Goal: Navigation & Orientation: Find specific page/section

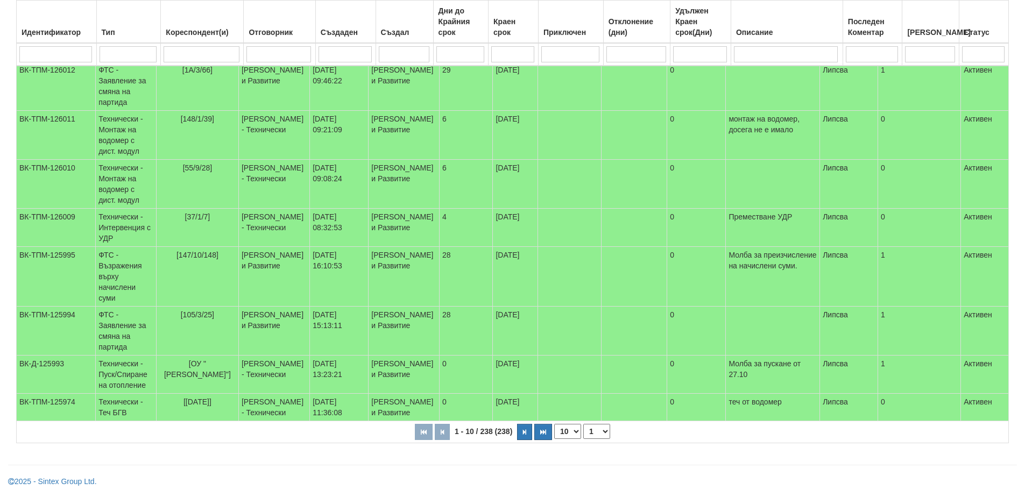
scroll to position [303, 0]
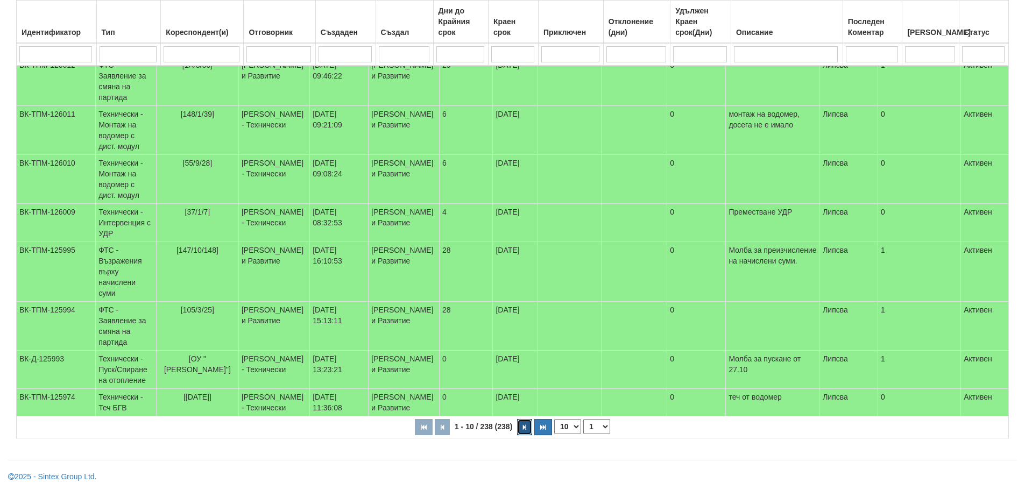
click at [523, 427] on icon "button" at bounding box center [524, 427] width 3 height 6
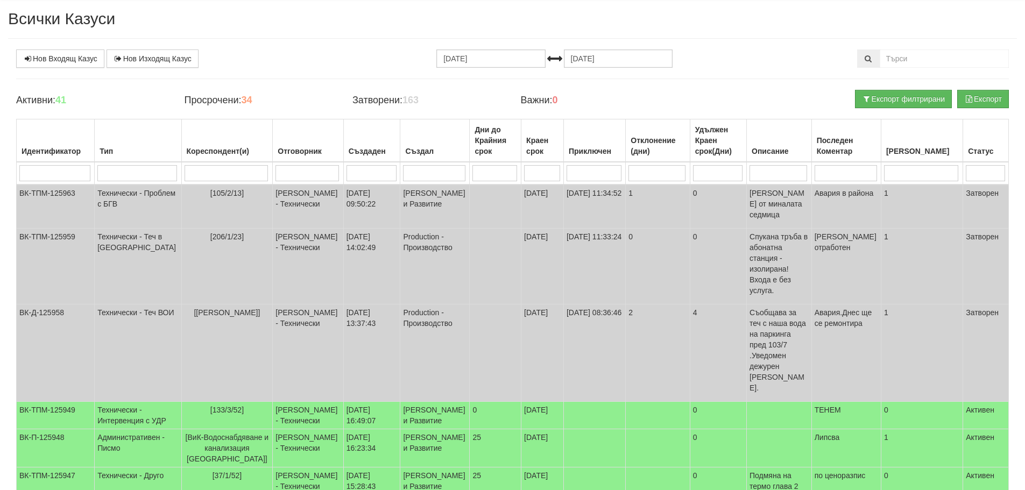
scroll to position [298, 0]
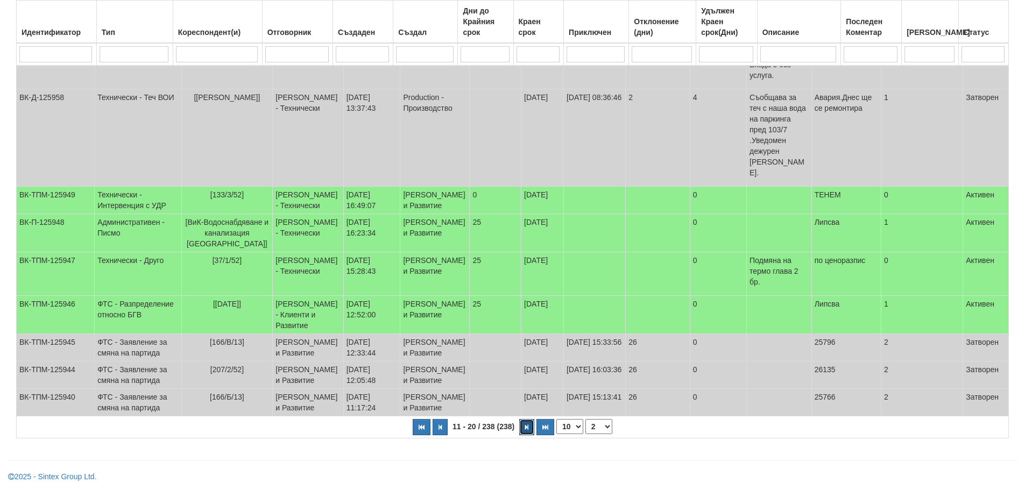
click at [526, 426] on icon "button" at bounding box center [526, 427] width 3 height 6
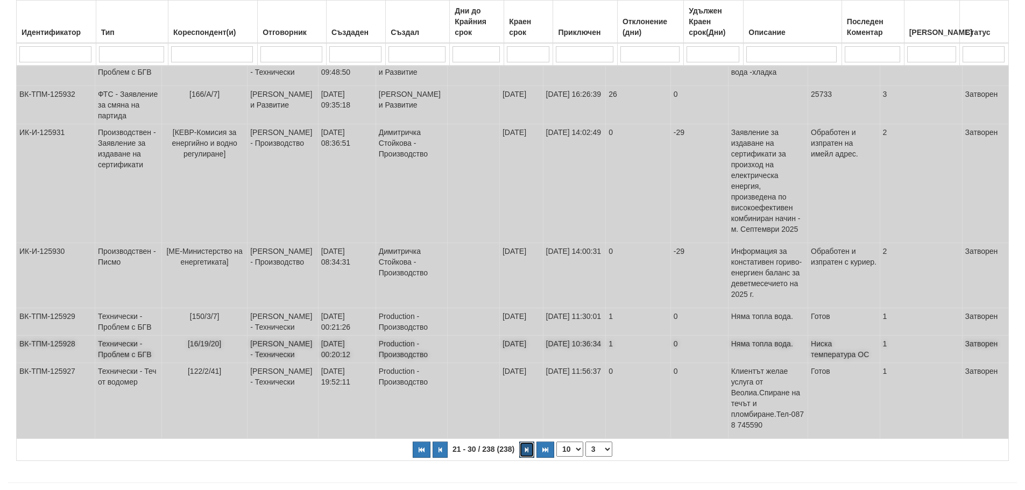
scroll to position [319, 0]
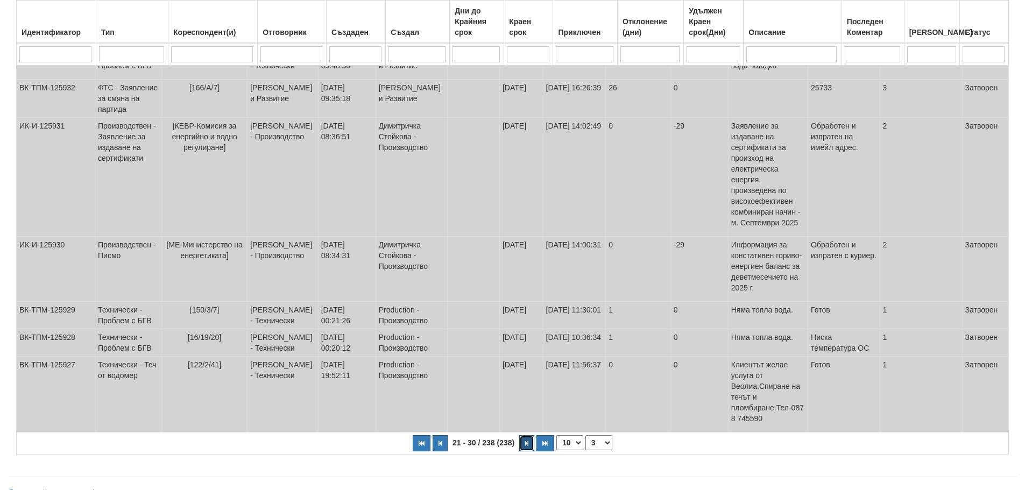
click at [525, 441] on icon "button" at bounding box center [526, 444] width 3 height 6
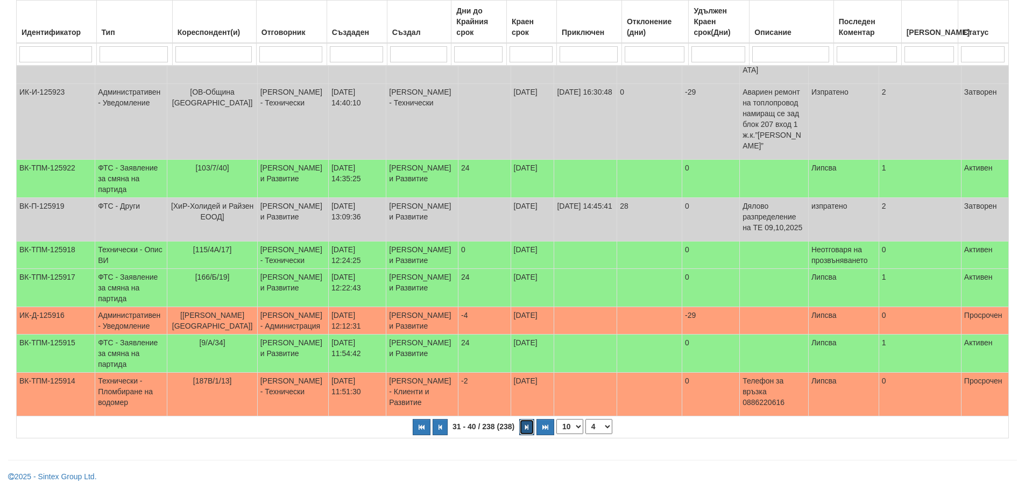
scroll to position [308, 0]
click at [525, 427] on icon "button" at bounding box center [526, 427] width 3 height 6
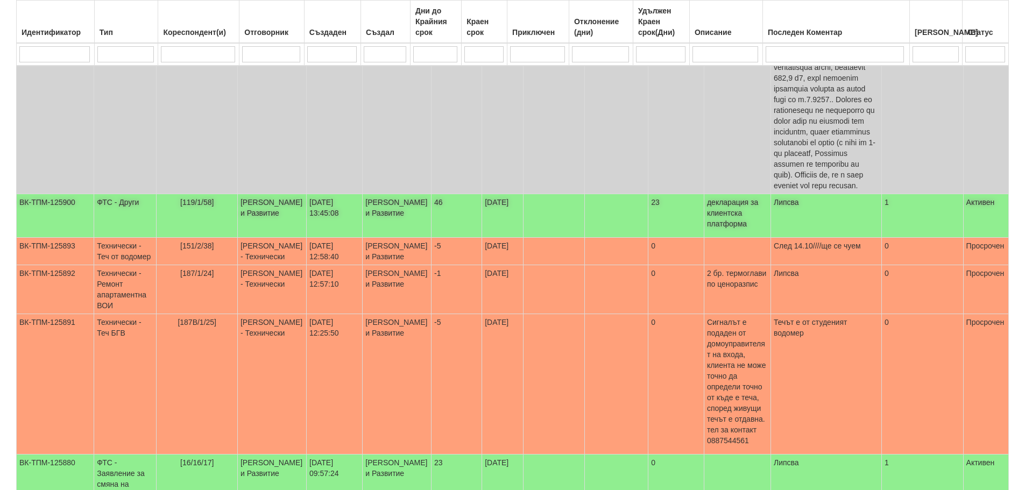
scroll to position [540, 0]
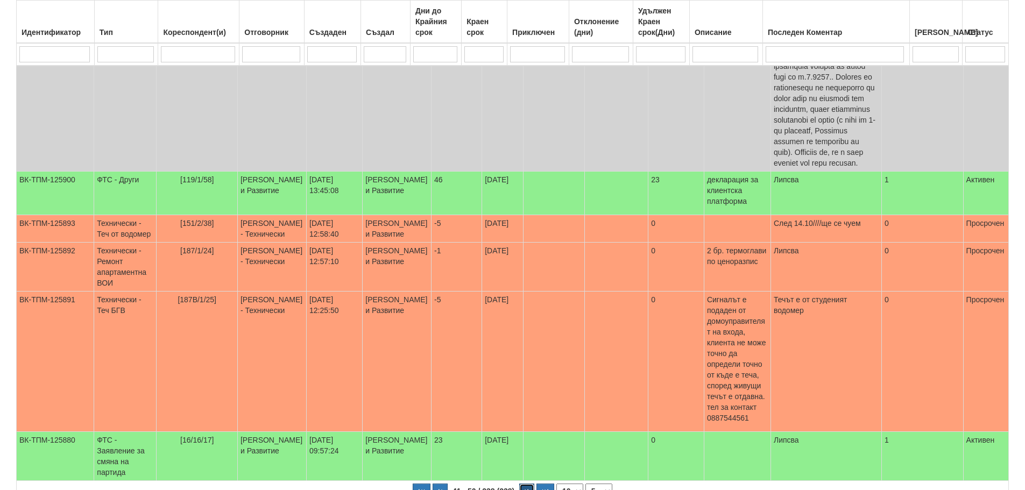
click at [526, 489] on icon "button" at bounding box center [526, 492] width 3 height 6
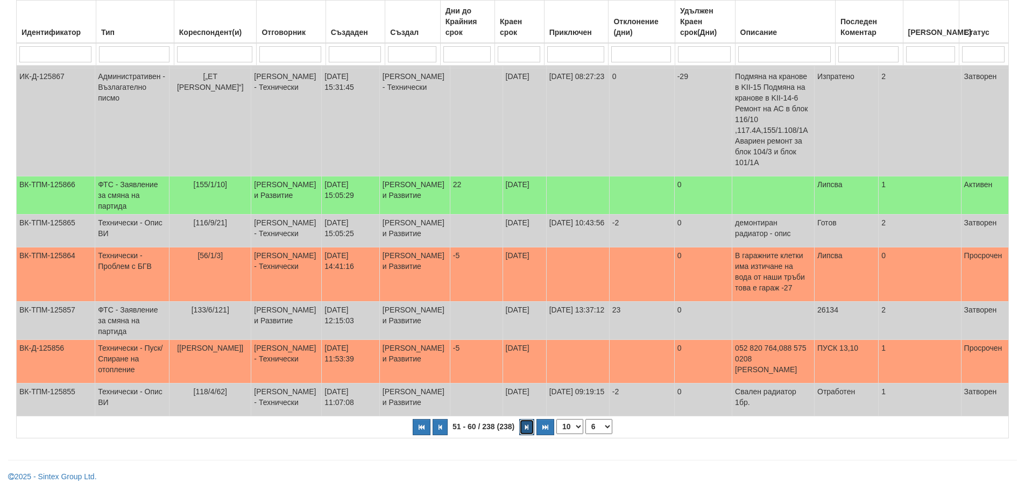
scroll to position [303, 0]
click at [525, 425] on icon "button" at bounding box center [526, 427] width 3 height 6
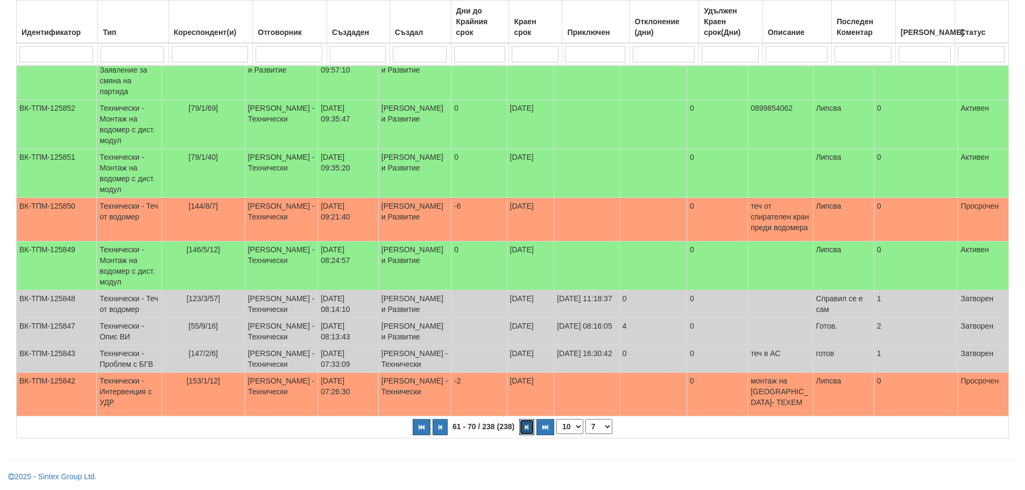
click at [525, 428] on icon "button" at bounding box center [526, 427] width 3 height 6
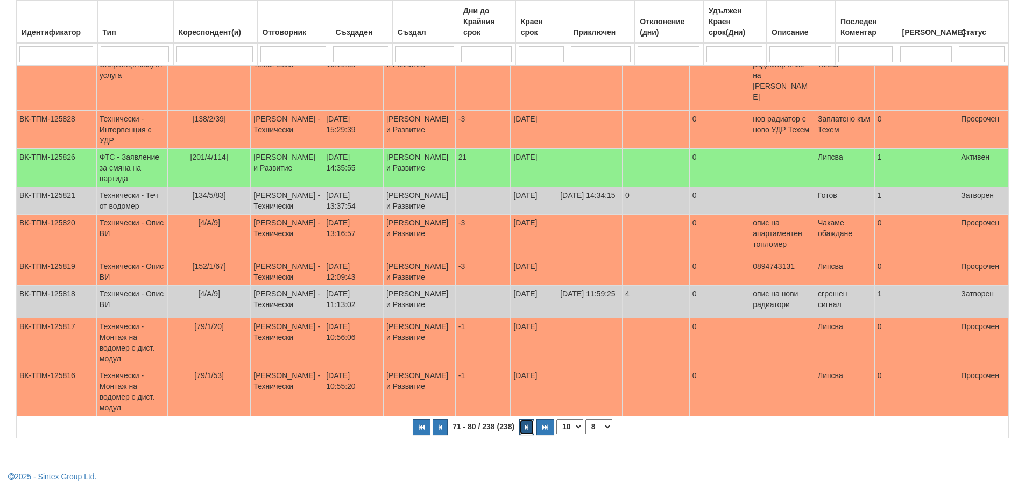
scroll to position [276, 0]
click at [527, 427] on icon "button" at bounding box center [526, 427] width 3 height 6
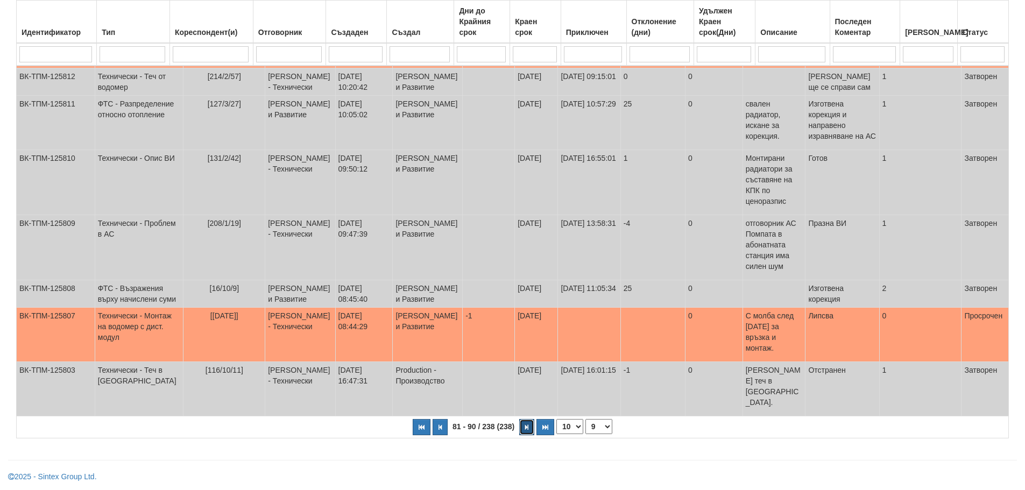
click at [527, 427] on icon "button" at bounding box center [526, 427] width 3 height 6
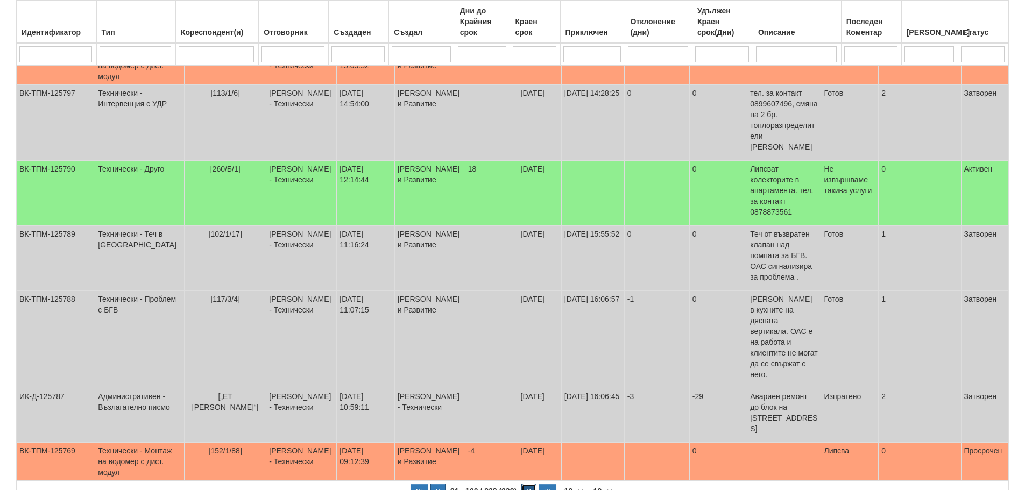
click at [527, 489] on icon "button" at bounding box center [528, 492] width 3 height 6
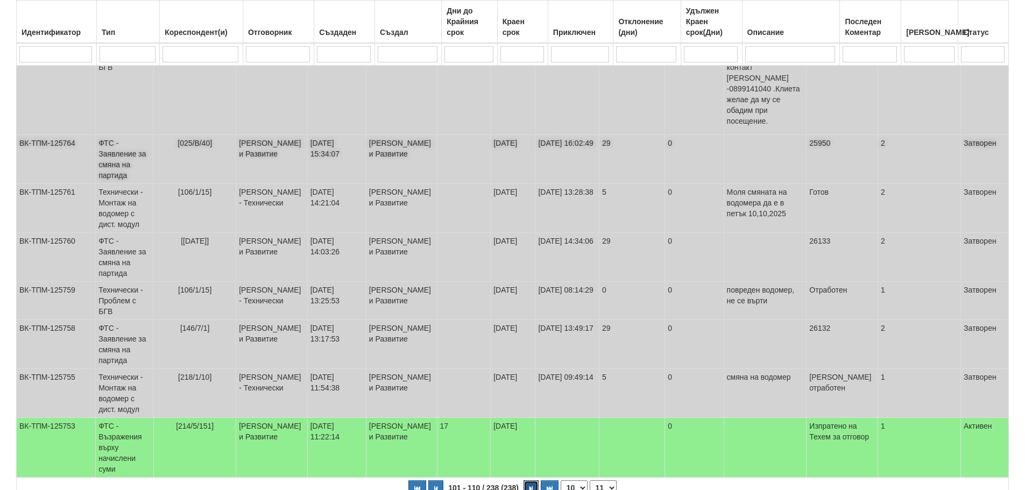
scroll to position [303, 0]
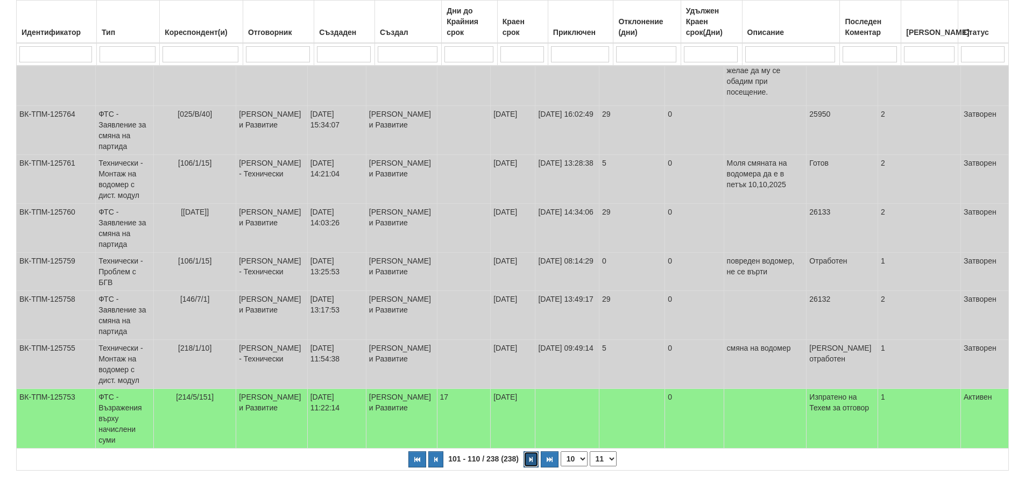
click at [528, 451] on button "button" at bounding box center [530, 459] width 15 height 16
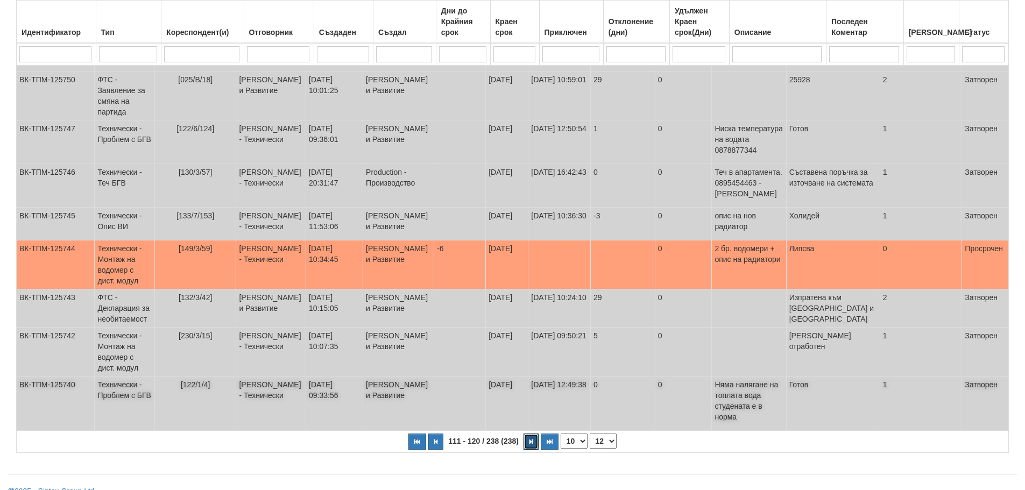
scroll to position [319, 0]
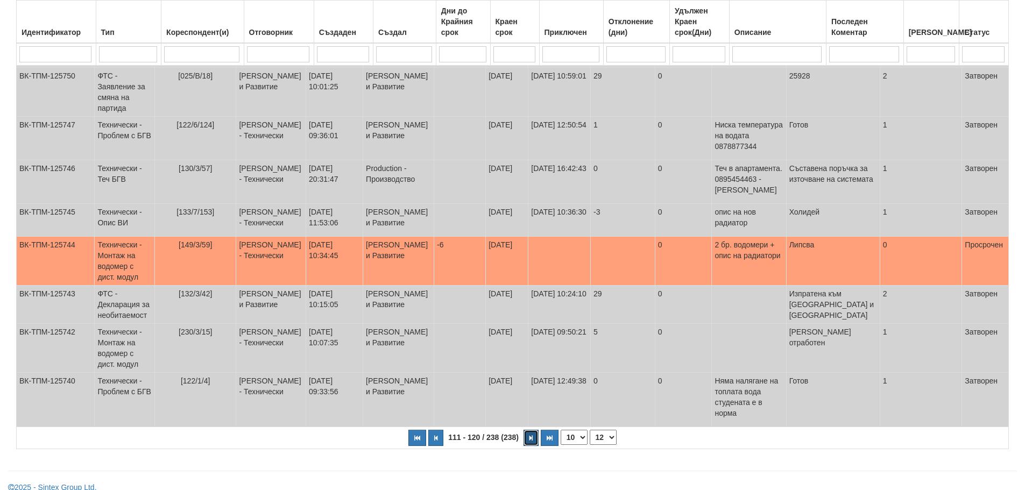
click at [529, 435] on icon "button" at bounding box center [530, 438] width 3 height 6
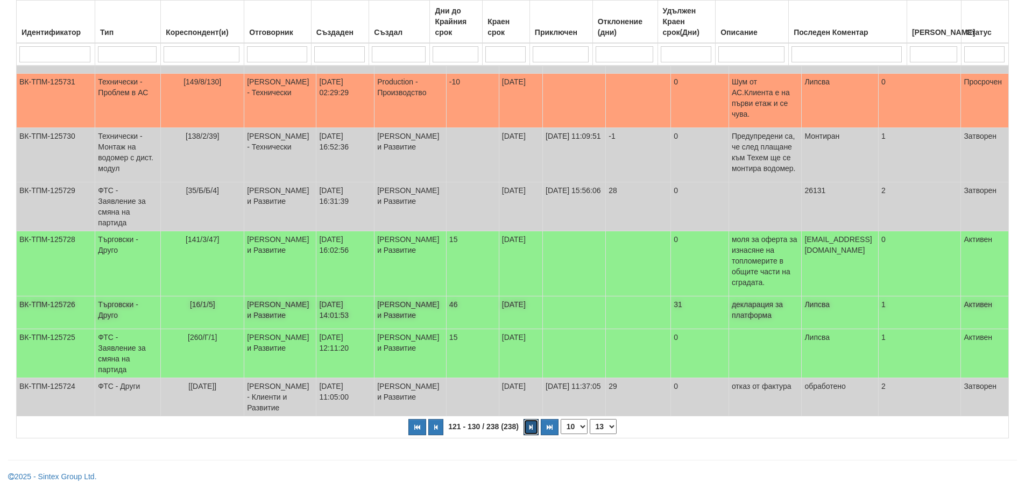
scroll to position [357, 0]
click at [529, 428] on icon "button" at bounding box center [530, 427] width 3 height 6
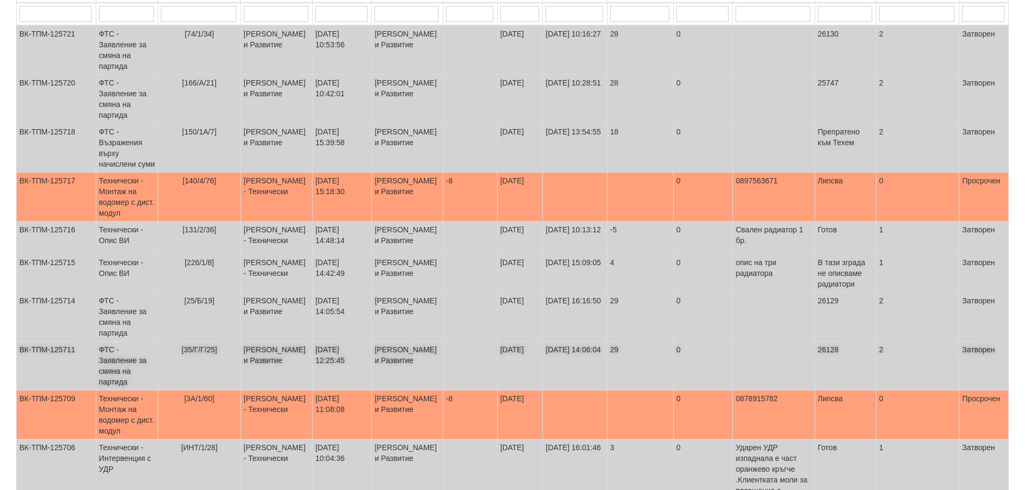
scroll to position [303, 0]
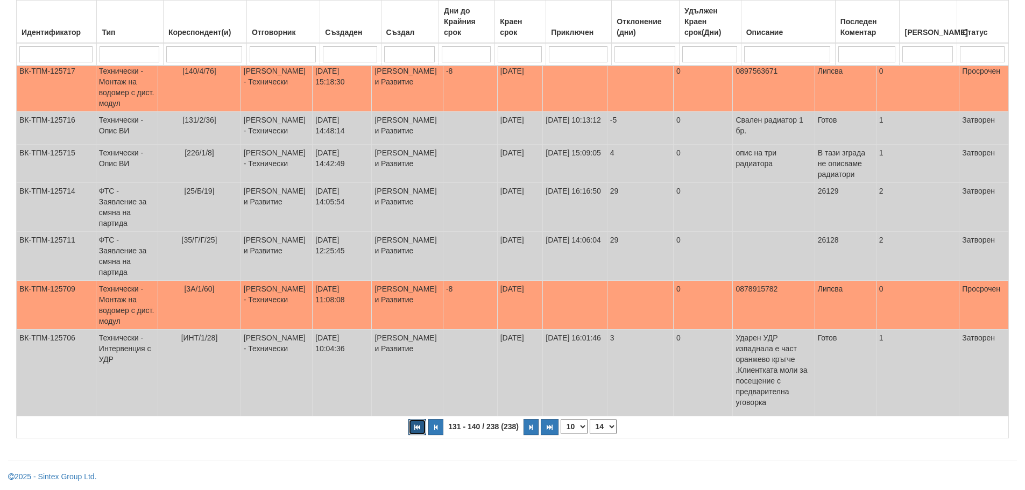
click at [420, 426] on icon "button" at bounding box center [417, 427] width 6 height 6
select select "1"
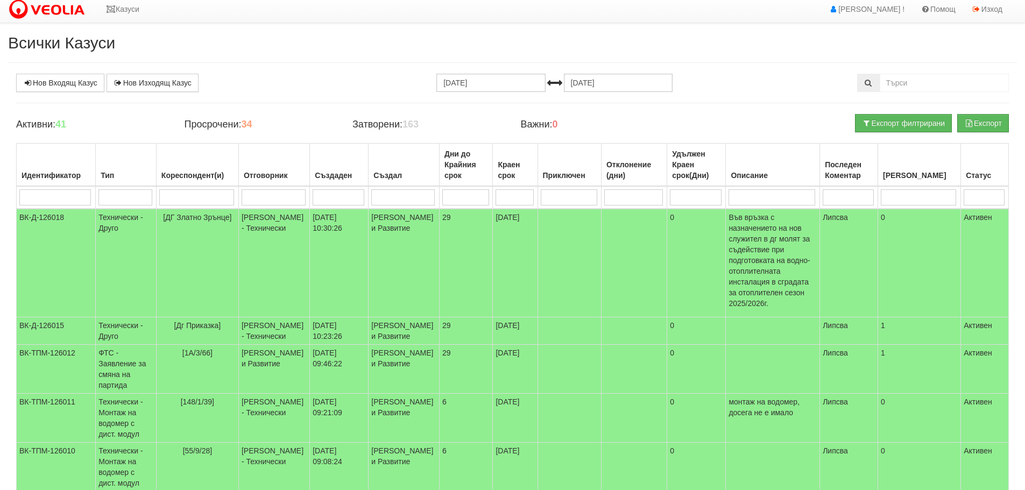
scroll to position [0, 0]
